Goal: Navigation & Orientation: Understand site structure

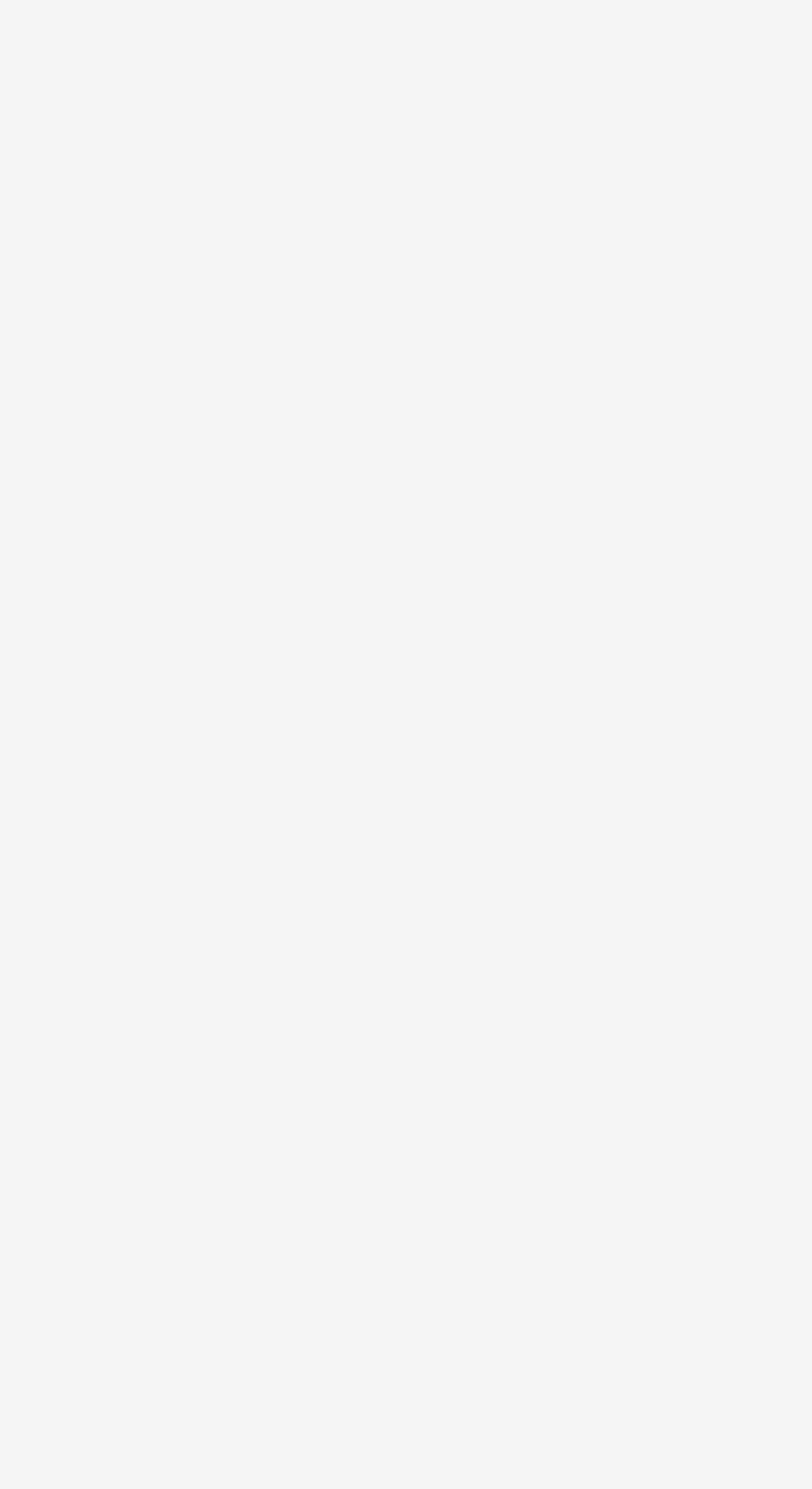
click at [19, 1362] on body at bounding box center [406, 744] width 812 height 1489
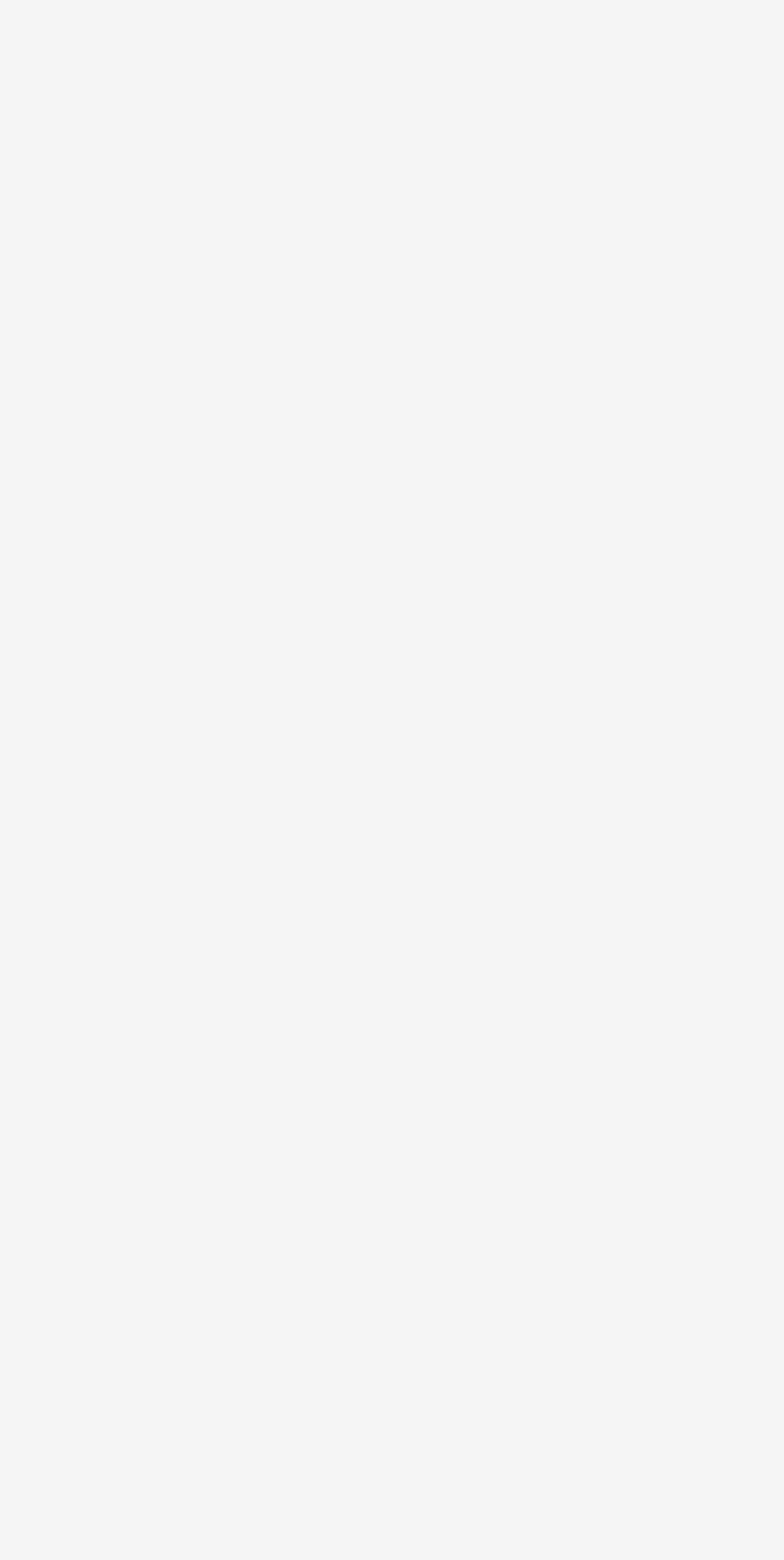
click at [21, 1437] on body at bounding box center [392, 780] width 784 height 1560
click at [47, 1437] on body at bounding box center [392, 780] width 784 height 1560
click at [43, 1426] on body at bounding box center [392, 780] width 784 height 1560
click at [40, 1409] on body at bounding box center [392, 780] width 784 height 1560
click at [48, 1437] on body at bounding box center [392, 780] width 784 height 1560
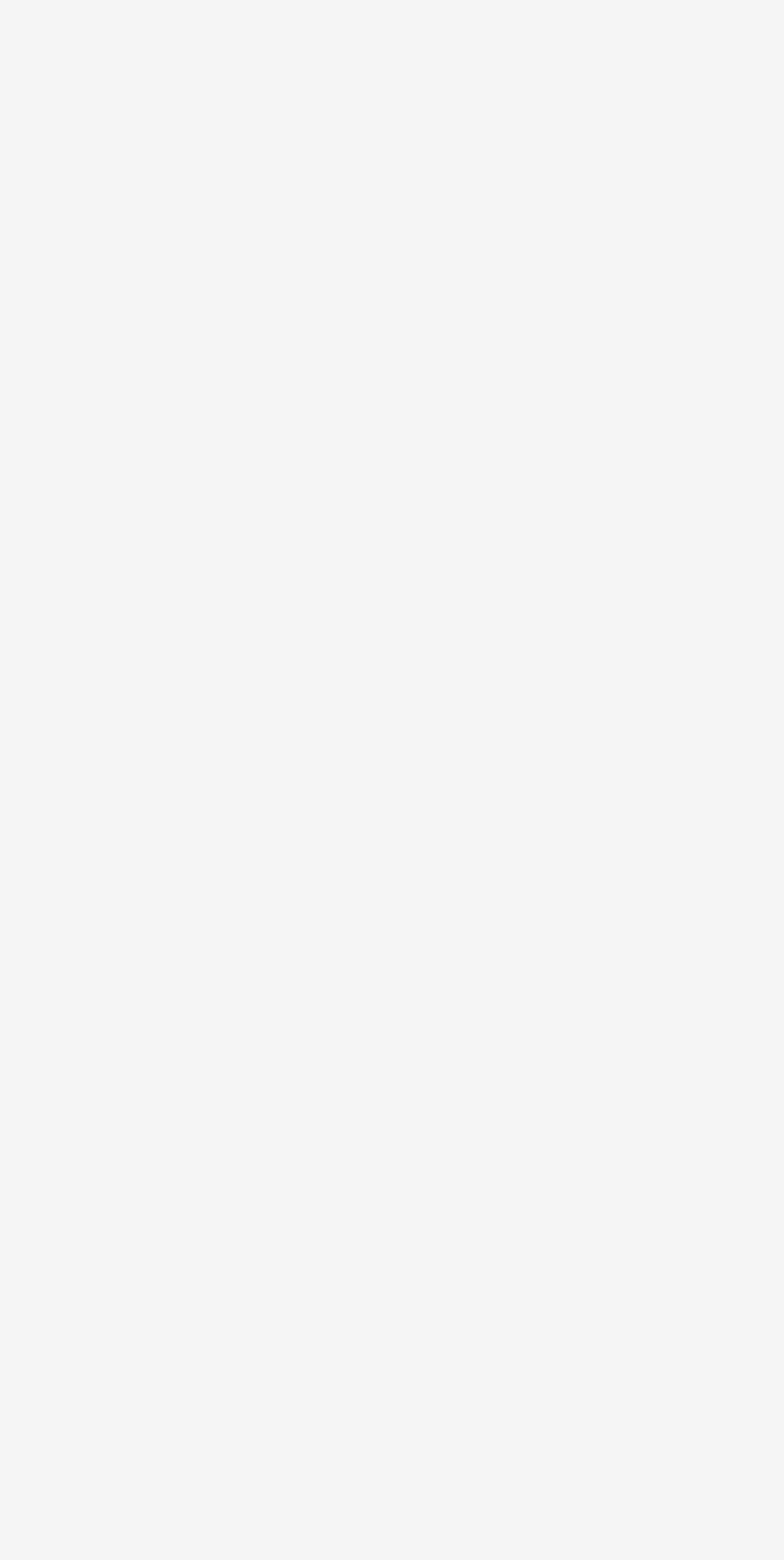
click at [52, 1437] on body at bounding box center [392, 780] width 784 height 1560
click at [52, 1437] on body at bounding box center [392, 780] width 784 height 1560
click at [53, 1437] on body at bounding box center [392, 780] width 784 height 1560
click at [52, 1437] on body at bounding box center [392, 780] width 784 height 1560
click at [50, 1437] on body at bounding box center [392, 780] width 784 height 1560
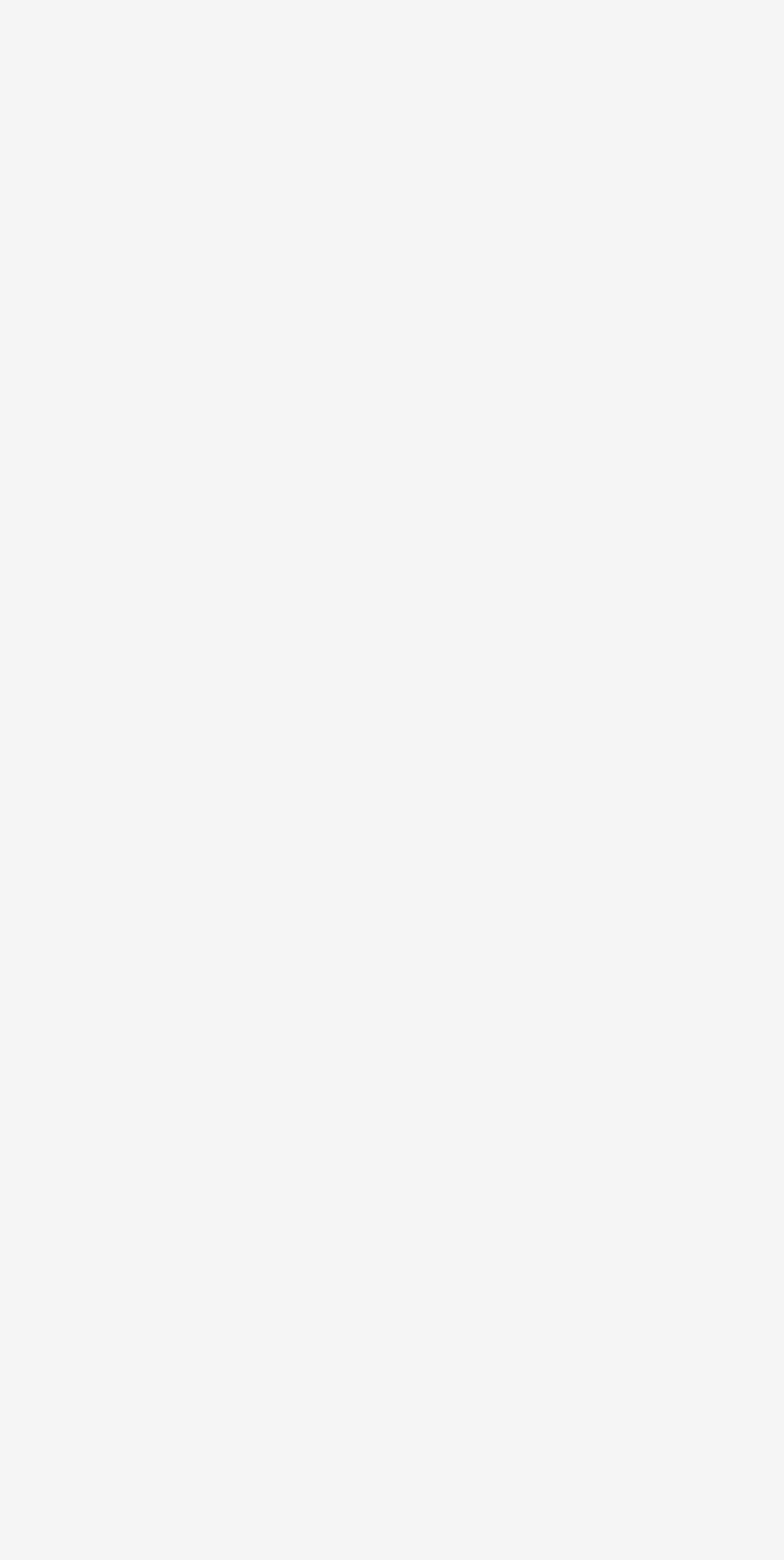
click at [52, 1437] on body at bounding box center [392, 780] width 784 height 1560
click at [52, 1437] on body at bounding box center [392, 780] width 784 height 1560
click at [41, 1437] on body at bounding box center [392, 780] width 784 height 1560
click at [43, 1243] on body at bounding box center [392, 780] width 784 height 1560
click at [43, 1245] on body at bounding box center [392, 780] width 784 height 1560
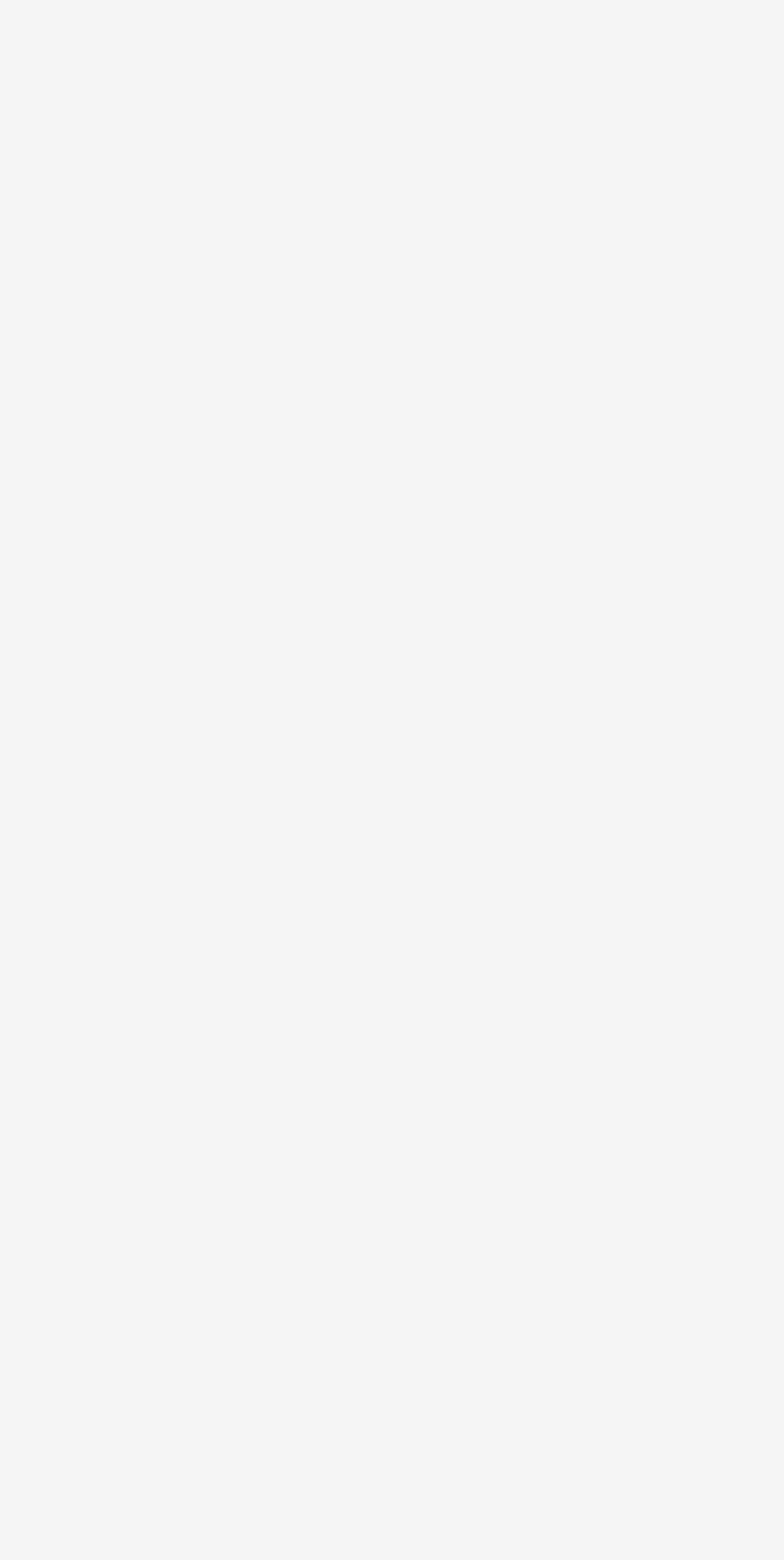
click at [43, 1245] on body at bounding box center [392, 780] width 784 height 1560
click at [44, 1244] on body at bounding box center [392, 780] width 784 height 1560
click at [44, 1271] on body at bounding box center [392, 780] width 784 height 1560
click at [44, 1245] on body at bounding box center [392, 780] width 784 height 1560
click at [43, 1244] on body at bounding box center [392, 780] width 784 height 1560
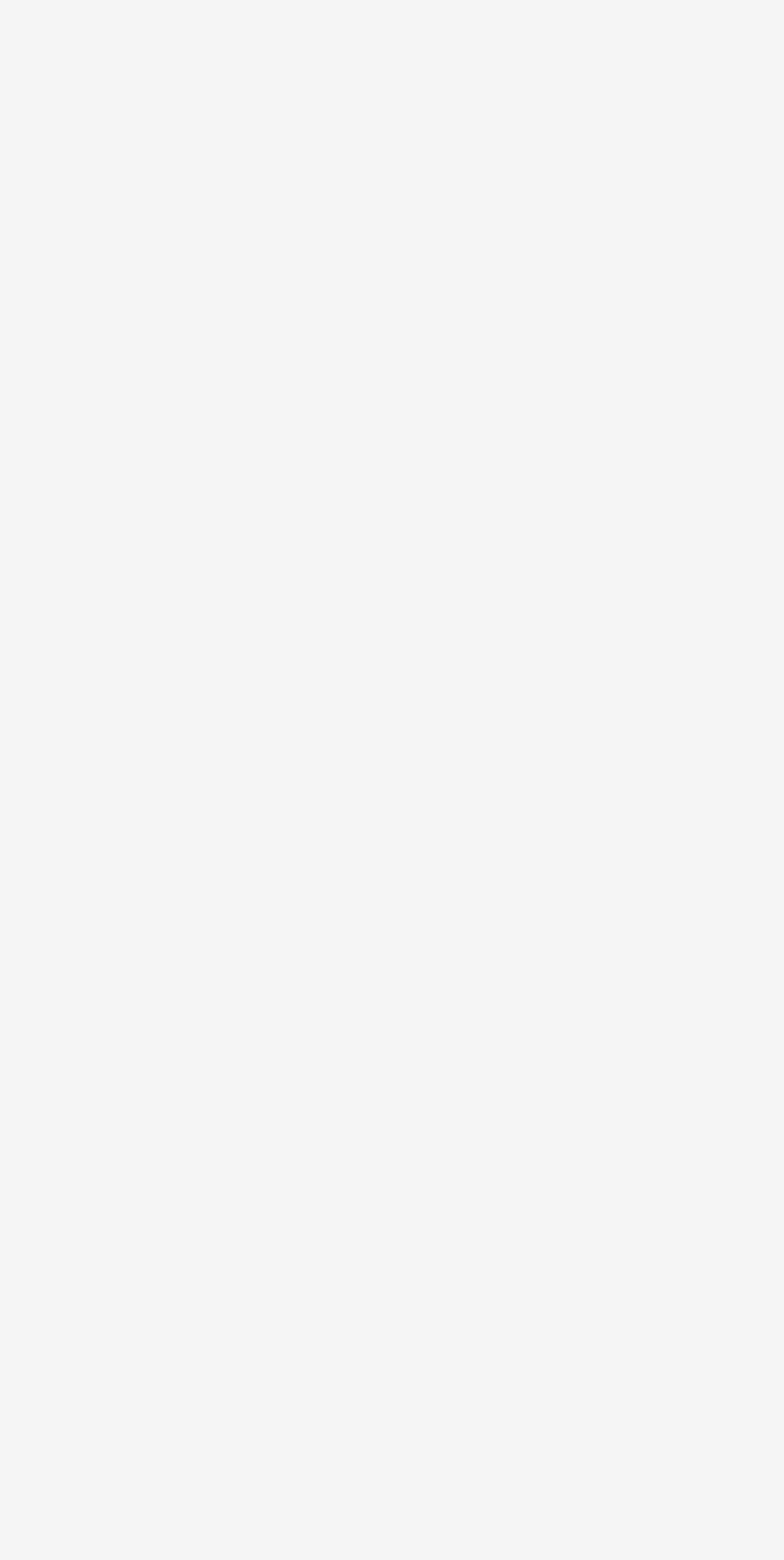
click at [40, 1266] on body at bounding box center [392, 780] width 784 height 1560
click at [43, 1232] on body at bounding box center [392, 780] width 784 height 1560
click at [42, 1243] on body at bounding box center [392, 780] width 784 height 1560
